Goal: Task Accomplishment & Management: Complete application form

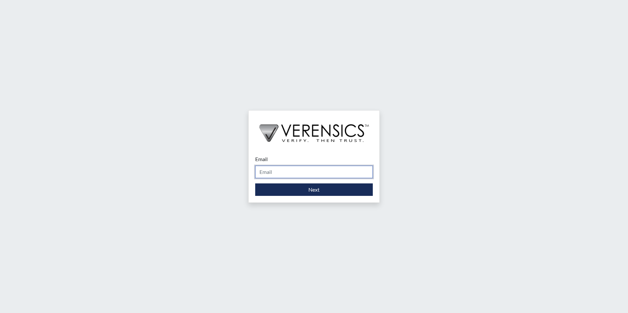
click at [305, 175] on input "Email" at bounding box center [314, 172] width 118 height 12
type input "[PERSON_NAME][EMAIL_ADDRESS][DOMAIN_NAME]"
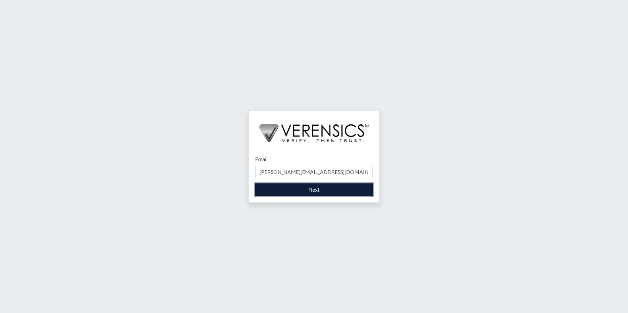
click at [289, 194] on button "Next" at bounding box center [314, 189] width 118 height 12
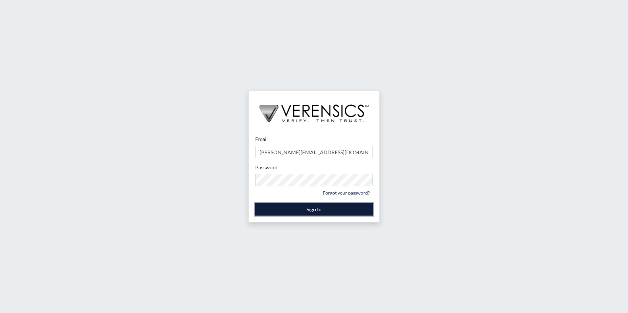
click at [293, 212] on button "Sign In" at bounding box center [314, 209] width 118 height 12
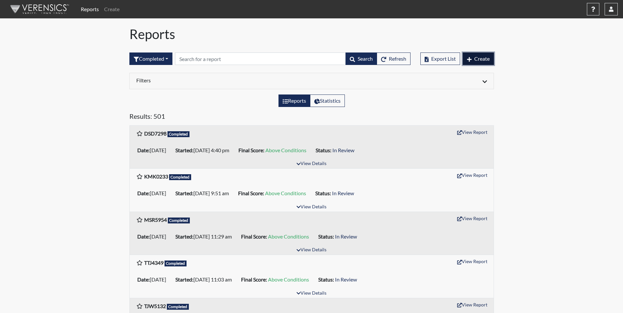
click at [482, 60] on span "Create" at bounding box center [481, 58] width 15 height 6
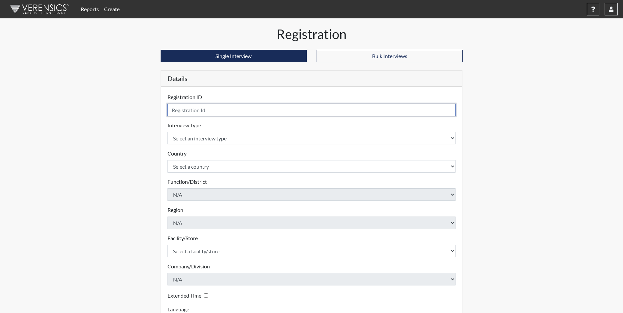
click at [198, 112] on input "text" at bounding box center [311, 110] width 288 height 12
type input "JHB2170"
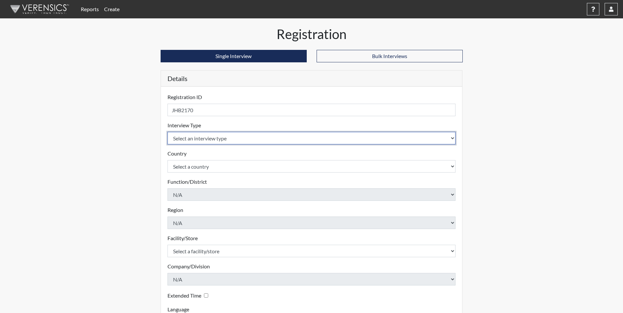
click at [240, 140] on select "Select an interview type Corrections Pre-Employment" at bounding box center [311, 138] width 288 height 12
select select "ff733e93-e1bf-11ea-9c9f-0eff0cf7eb8f"
click at [167, 132] on select "Select an interview type Corrections Pre-Employment" at bounding box center [311, 138] width 288 height 12
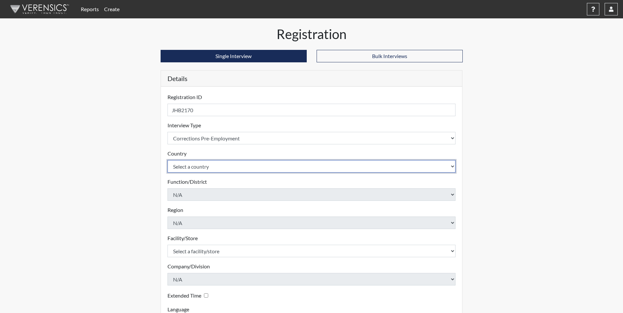
click at [217, 165] on select "Select a country [GEOGRAPHIC_DATA] [GEOGRAPHIC_DATA]" at bounding box center [311, 166] width 288 height 12
select select "united-states-of-[GEOGRAPHIC_DATA]"
click at [167, 160] on select "Select a country [GEOGRAPHIC_DATA] [GEOGRAPHIC_DATA]" at bounding box center [311, 166] width 288 height 12
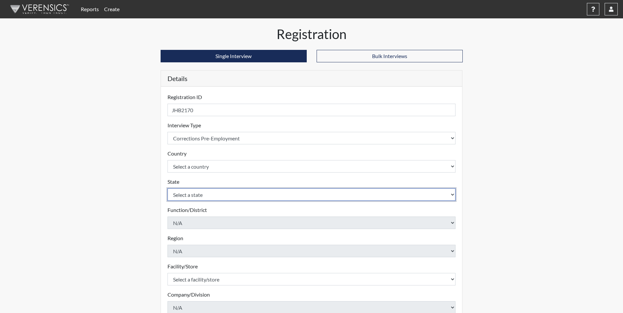
click at [223, 195] on select "Select a state [US_STATE] [US_STATE] [US_STATE] [US_STATE] [US_STATE] [US_STATE…" at bounding box center [311, 194] width 288 height 12
select select "GA"
click at [167, 188] on select "Select a state [US_STATE] [US_STATE] [US_STATE] [US_STATE] [US_STATE] [US_STATE…" at bounding box center [311, 194] width 288 height 12
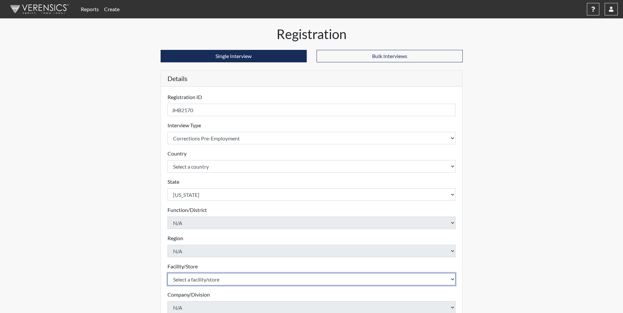
click at [256, 281] on select "Select a facility/store Valdosta SP" at bounding box center [311, 279] width 288 height 12
select select "96ac6cf4-fbd2-4878-b4f5-77d924e0624a"
click at [167, 273] on select "Select a facility/store Valdosta SP" at bounding box center [311, 279] width 288 height 12
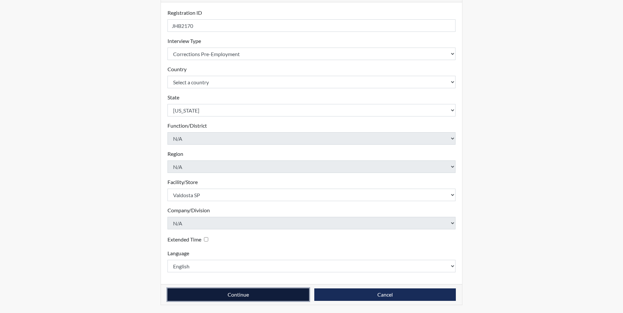
click at [288, 299] on button "Continue" at bounding box center [237, 295] width 141 height 12
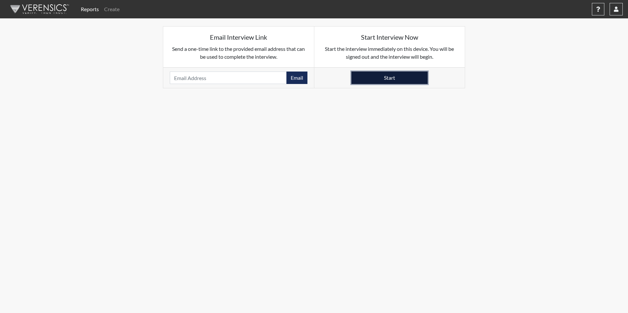
click at [361, 74] on button "Start" at bounding box center [389, 78] width 76 height 12
